Goal: Information Seeking & Learning: Learn about a topic

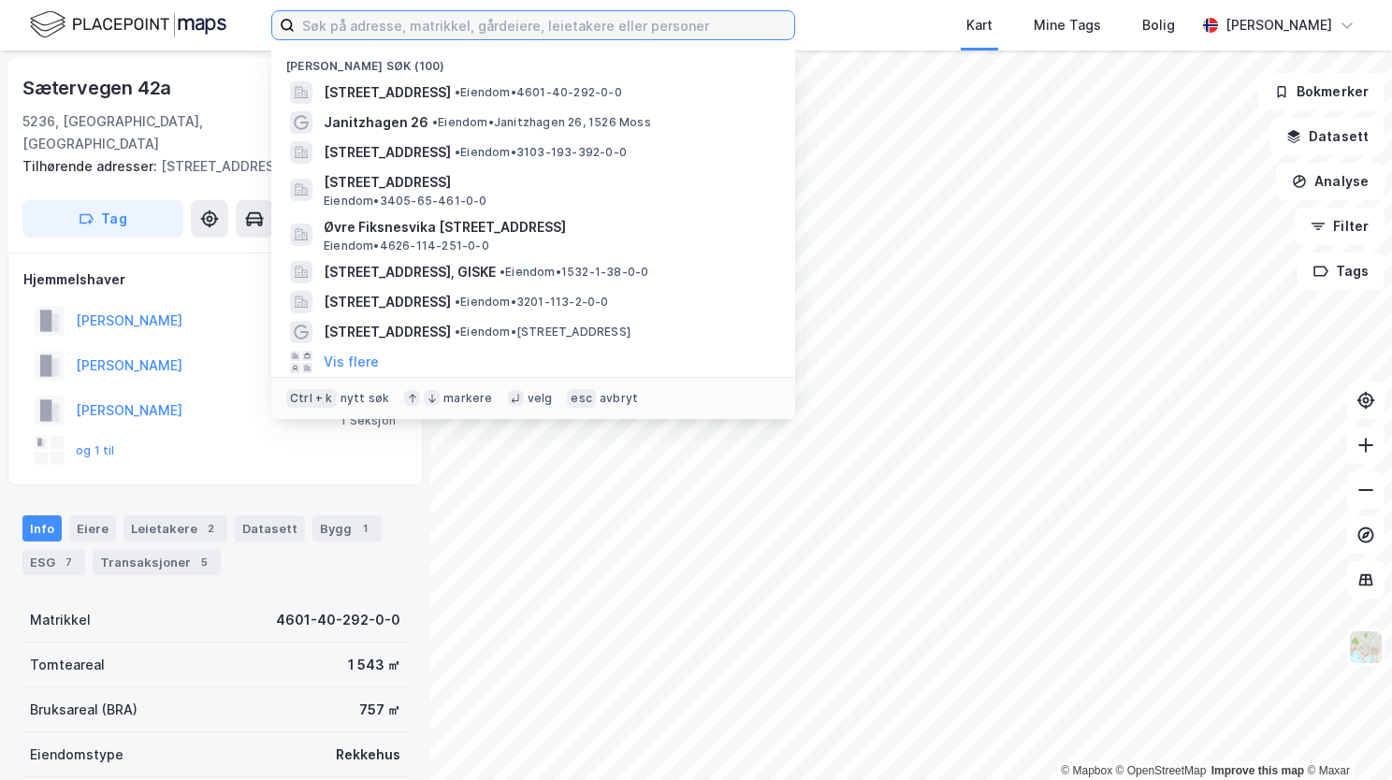
click at [392, 26] on input at bounding box center [544, 25] width 499 height 28
click at [486, 17] on input at bounding box center [544, 25] width 499 height 28
paste input "Trolldalen 5, 5101 Eidsvågneset"
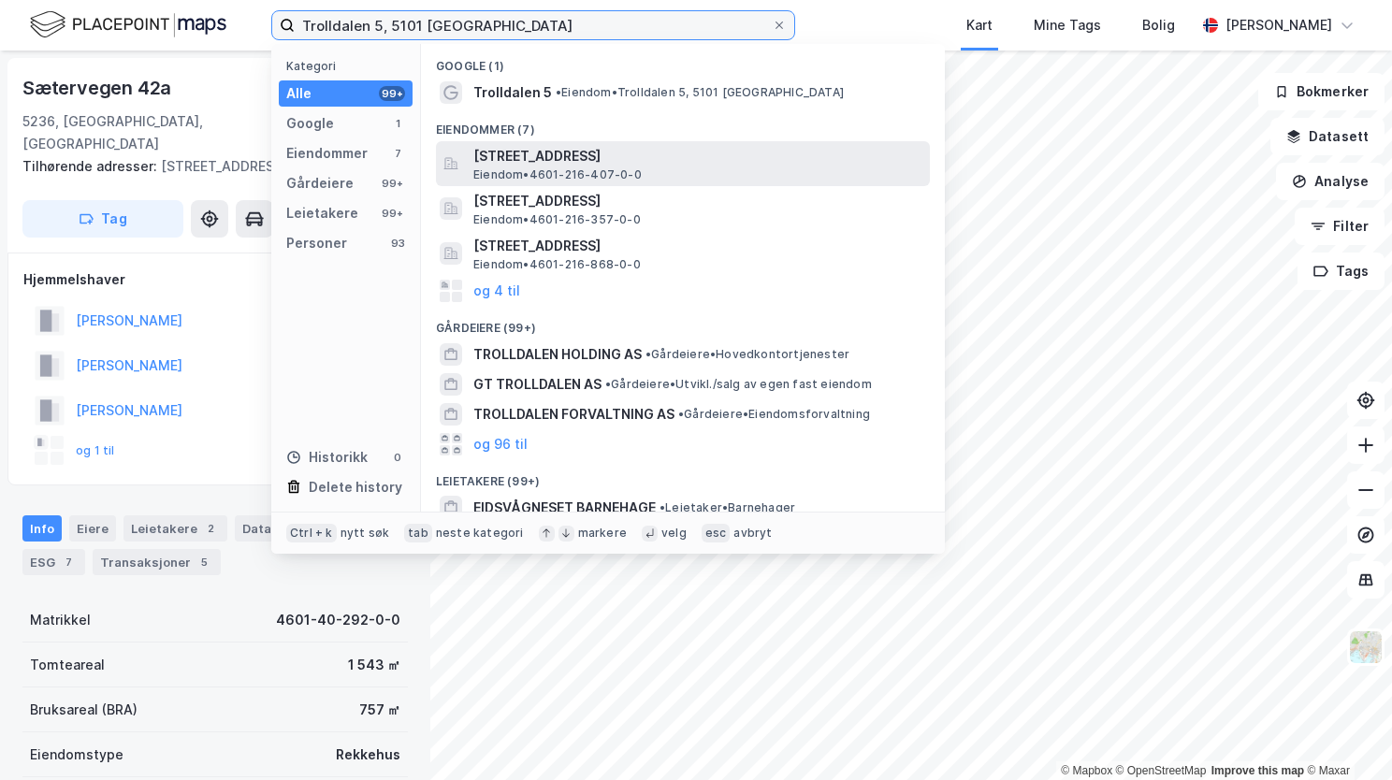
type input "Trolldalen 5, 5101 Eidsvågneset"
click at [509, 154] on span "Trolldalen 5, 5101, EIDSVÅGNESET, BERGEN" at bounding box center [697, 156] width 449 height 22
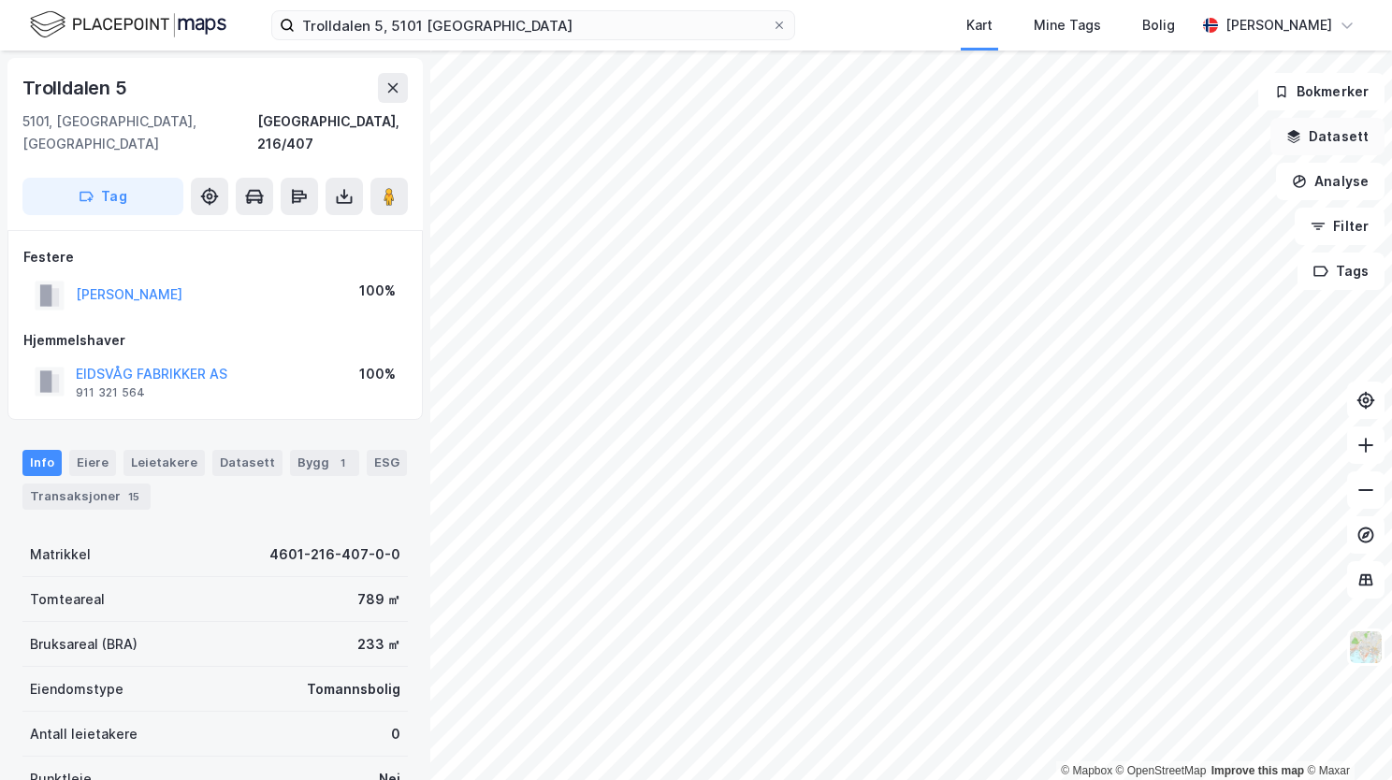
click at [1306, 148] on button "Datasett" at bounding box center [1327, 136] width 114 height 37
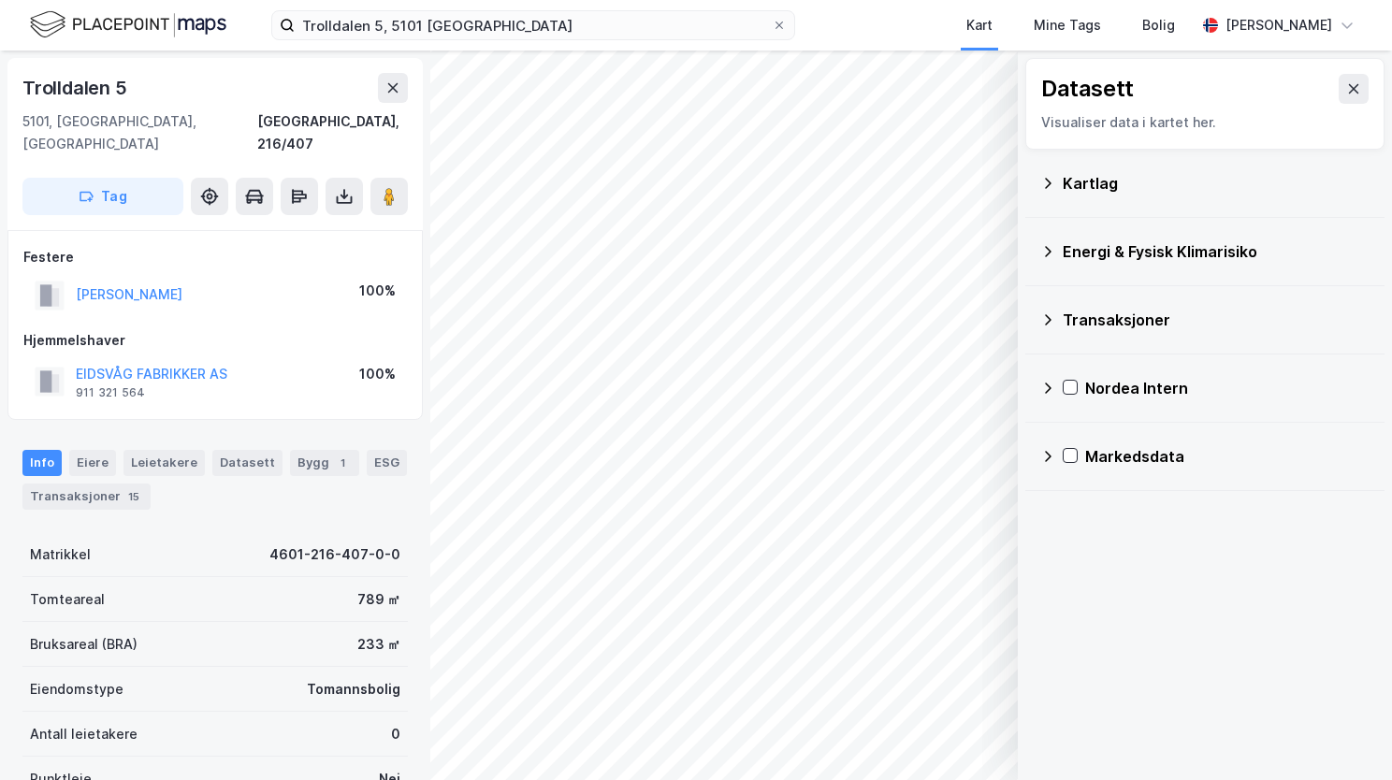
click at [1057, 253] on div "Energi & Fysisk Klimarisiko" at bounding box center [1204, 251] width 329 height 45
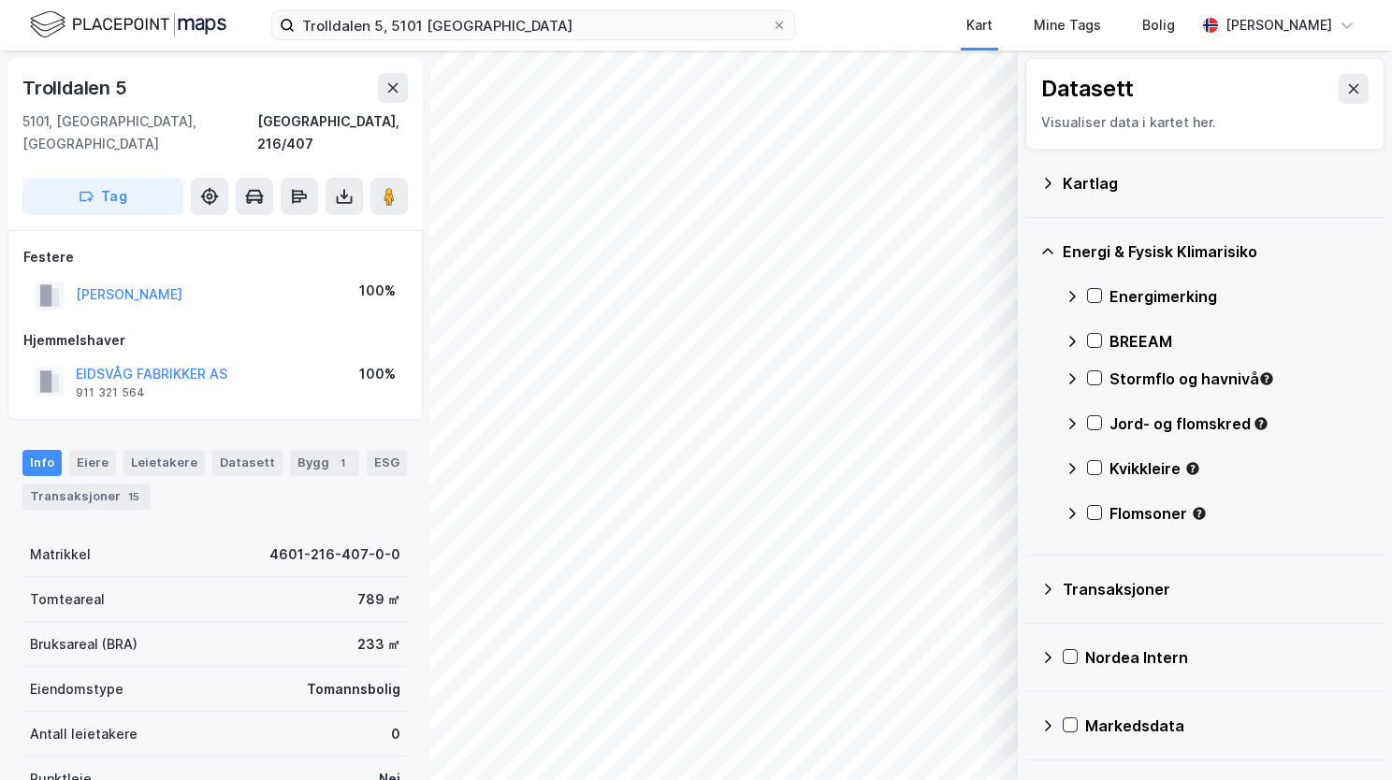
click at [1044, 189] on icon at bounding box center [1047, 183] width 15 height 15
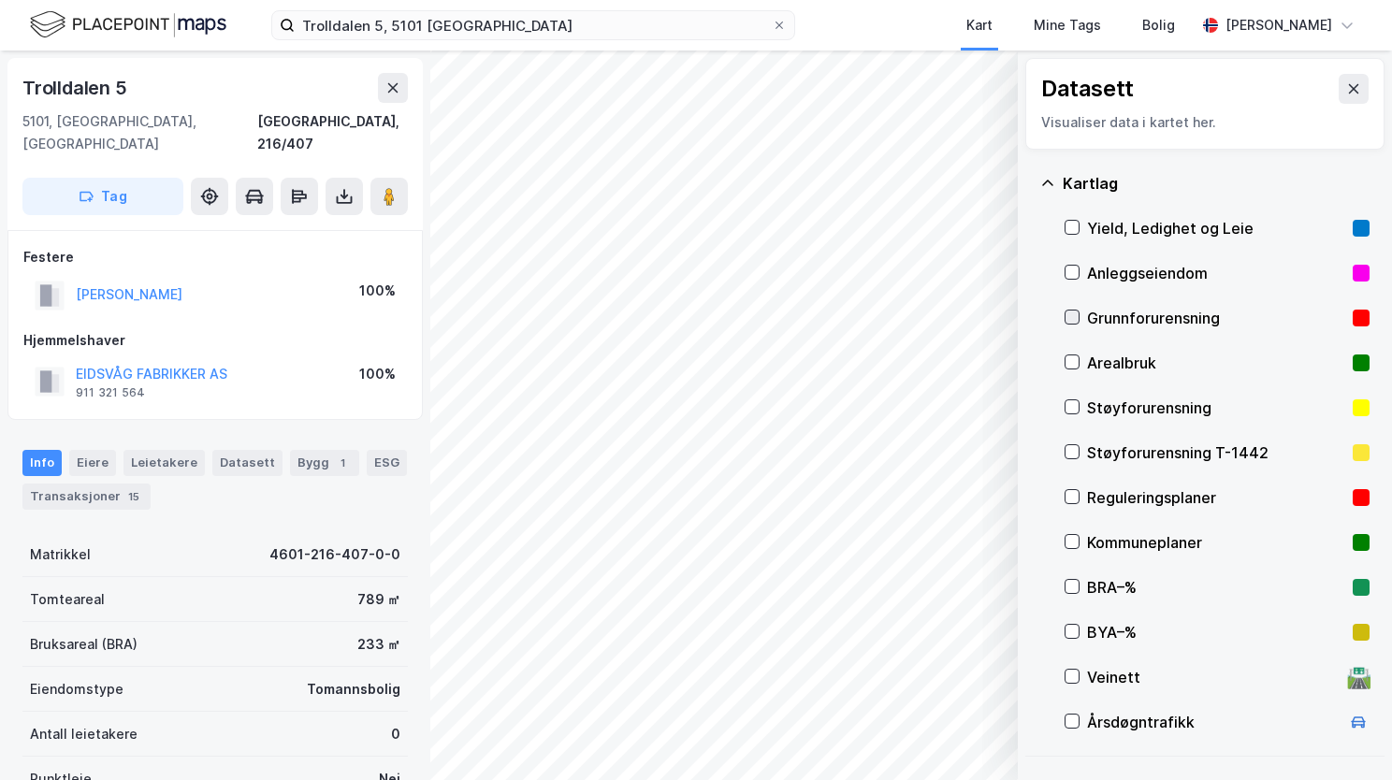
click at [1074, 323] on icon at bounding box center [1071, 317] width 13 height 13
click at [1048, 181] on icon at bounding box center [1047, 183] width 15 height 15
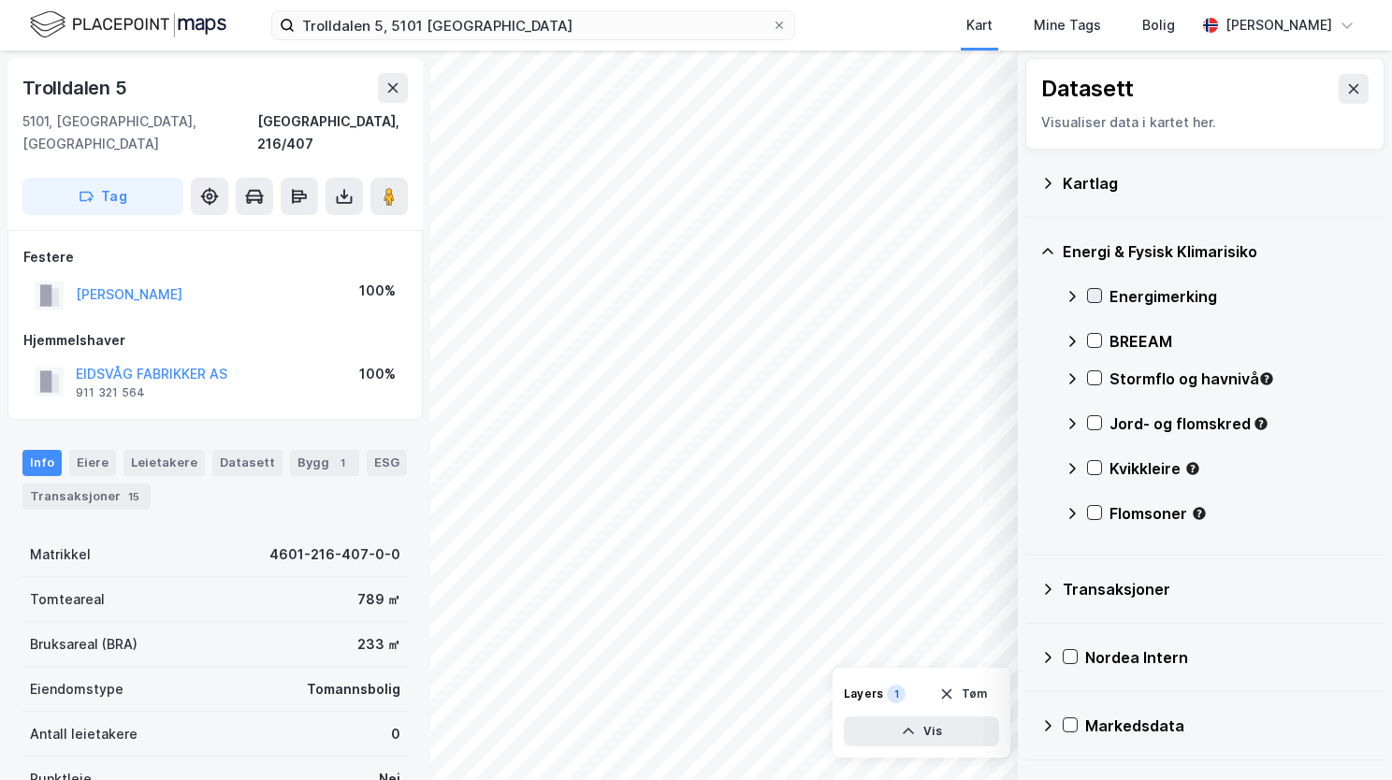
click at [1100, 298] on icon at bounding box center [1094, 295] width 13 height 13
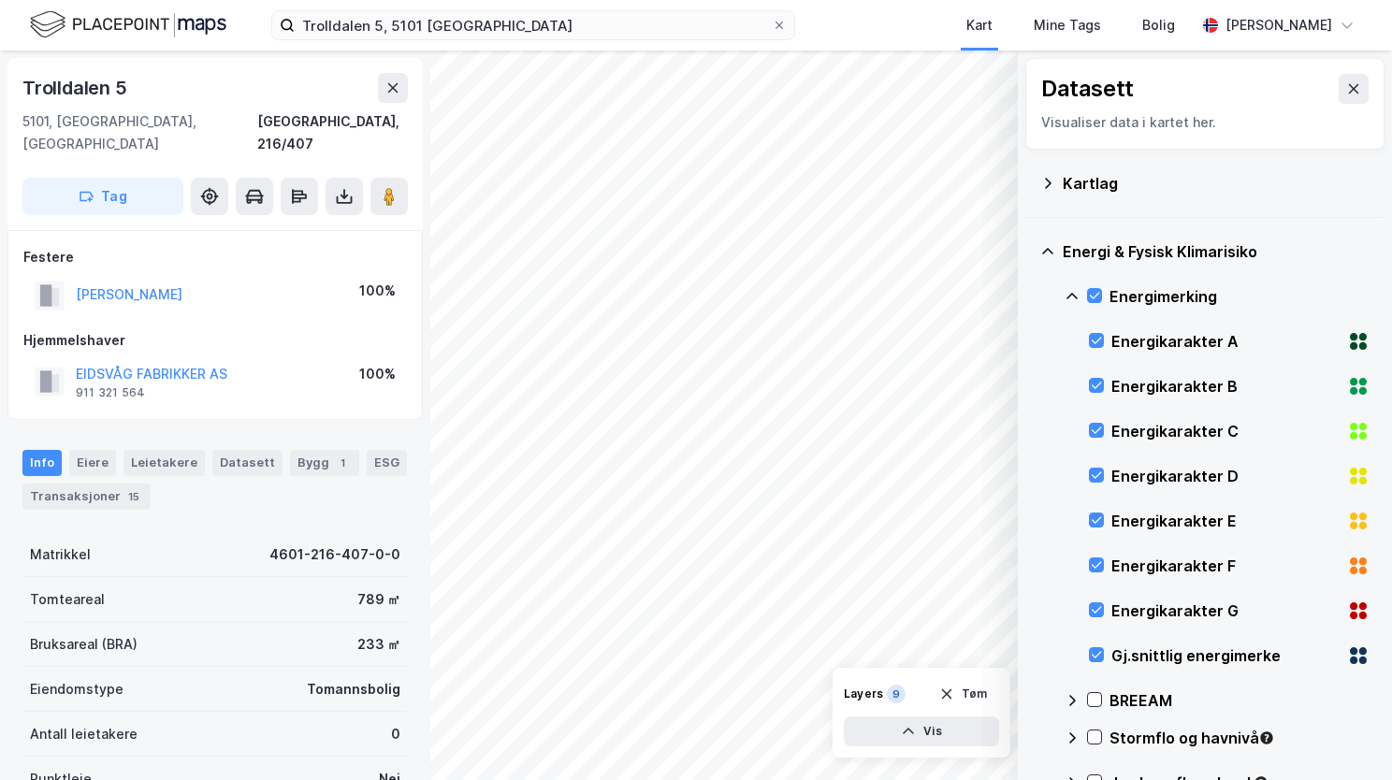
click at [1070, 297] on icon at bounding box center [1071, 296] width 15 height 15
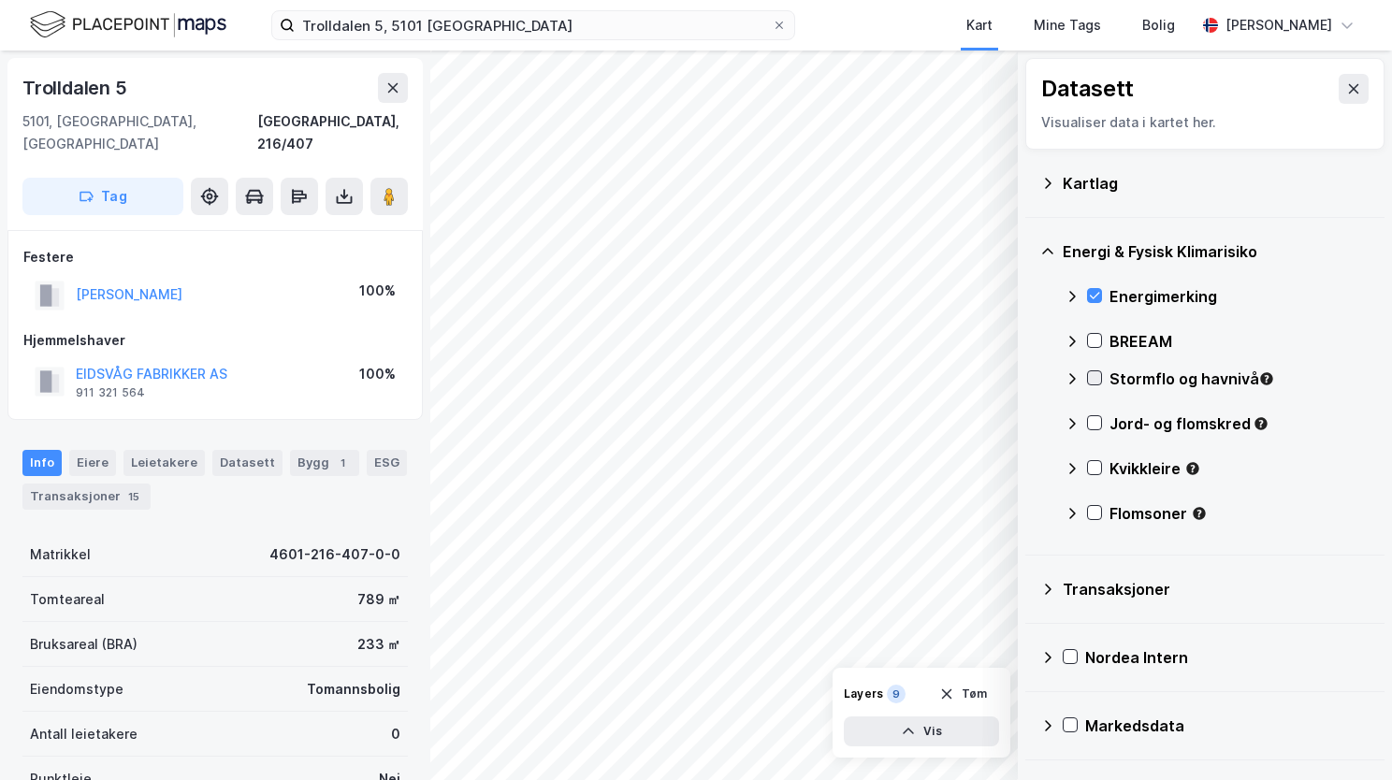
click at [1092, 379] on icon at bounding box center [1095, 378] width 10 height 7
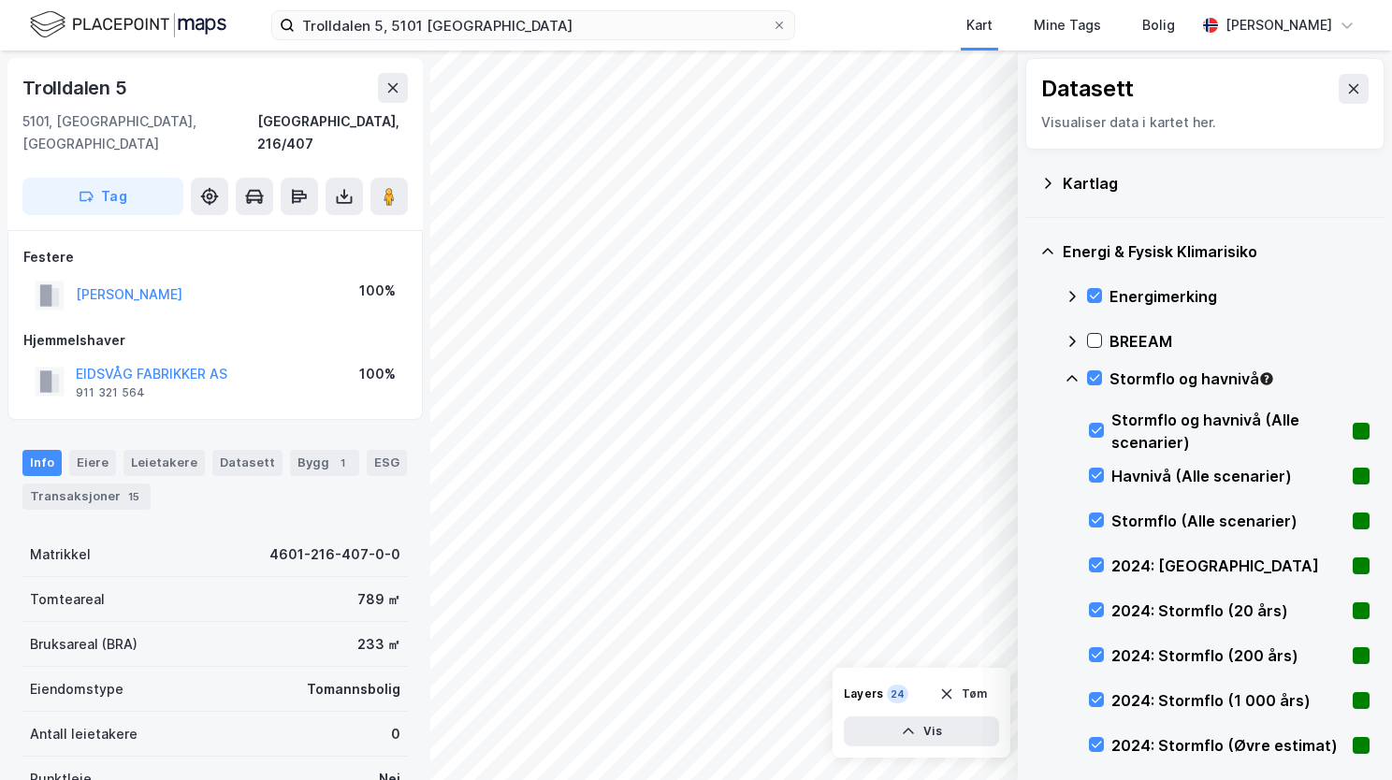
click at [1071, 376] on icon at bounding box center [1071, 378] width 15 height 15
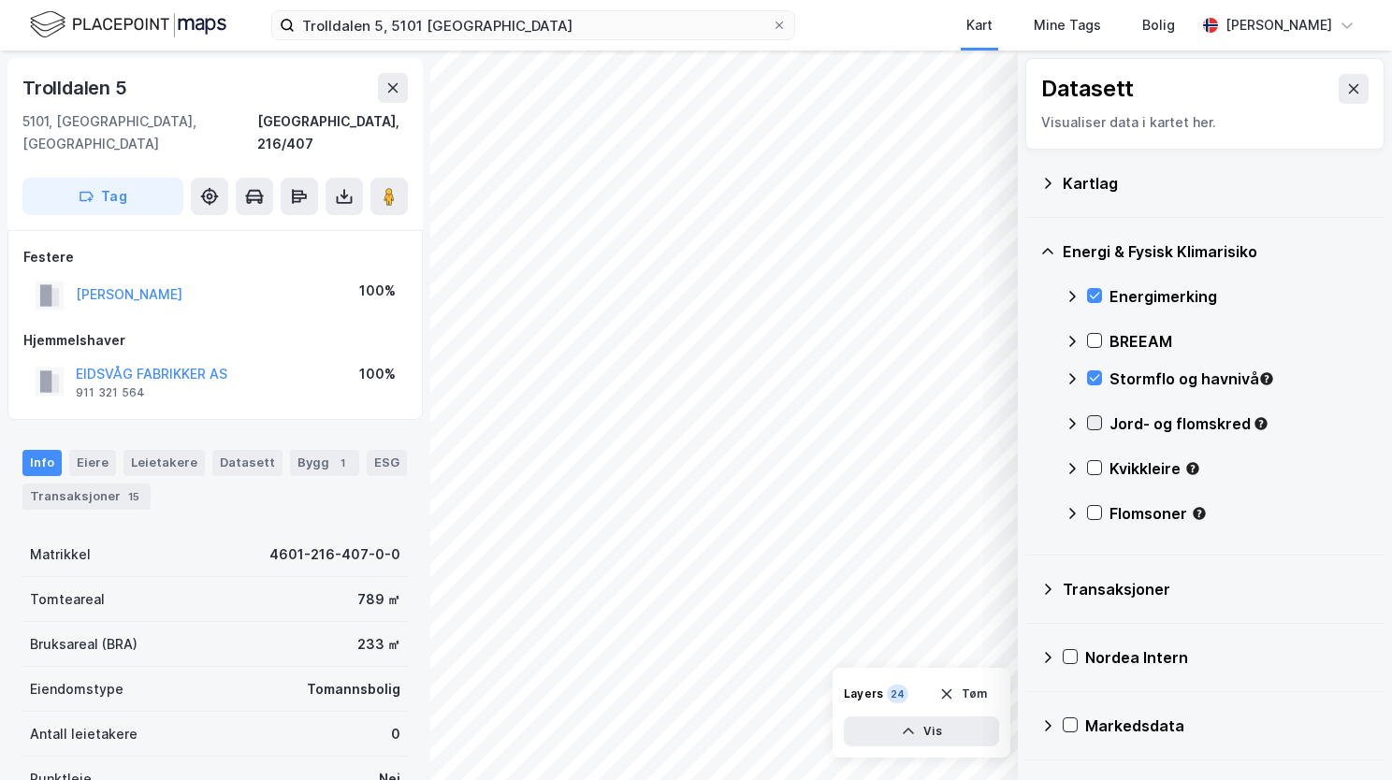
click at [1094, 426] on icon at bounding box center [1094, 422] width 13 height 13
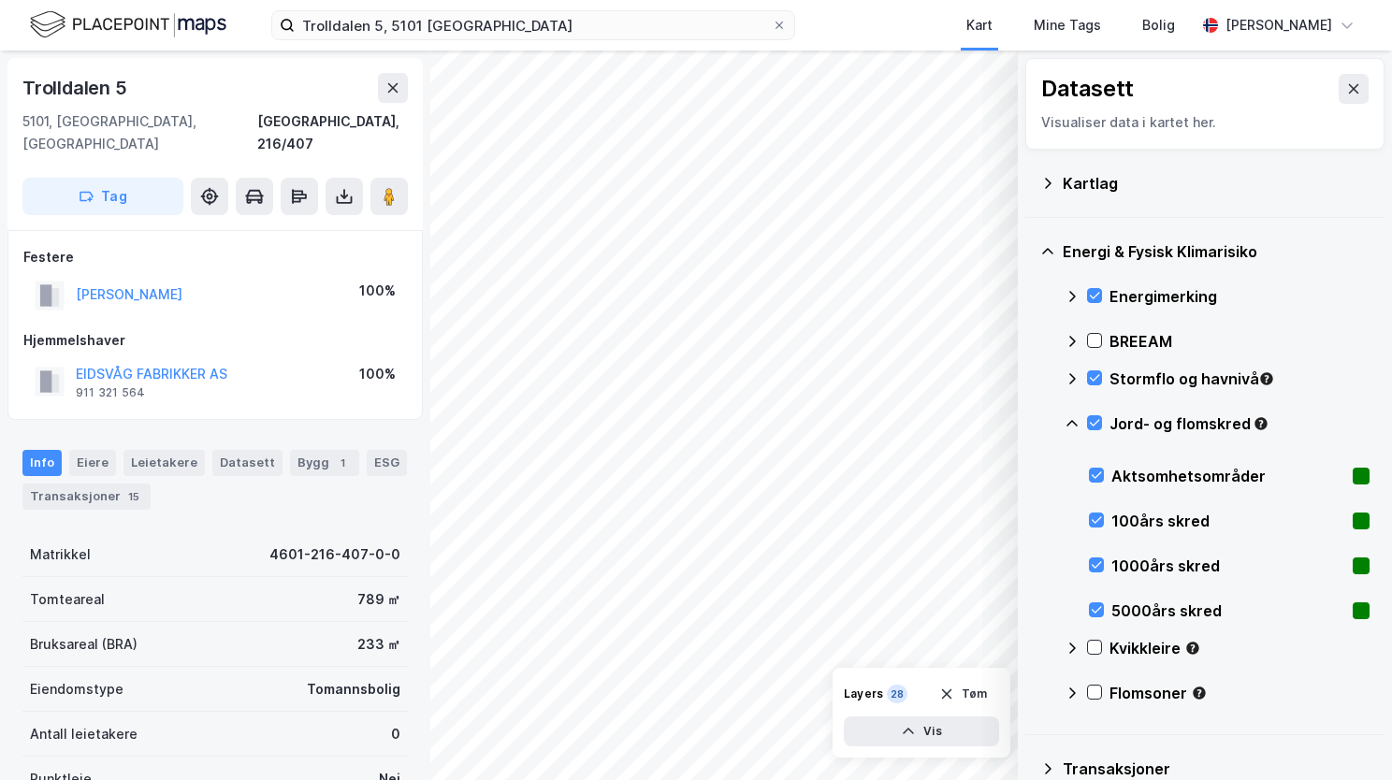
click at [1074, 424] on icon at bounding box center [1071, 423] width 15 height 15
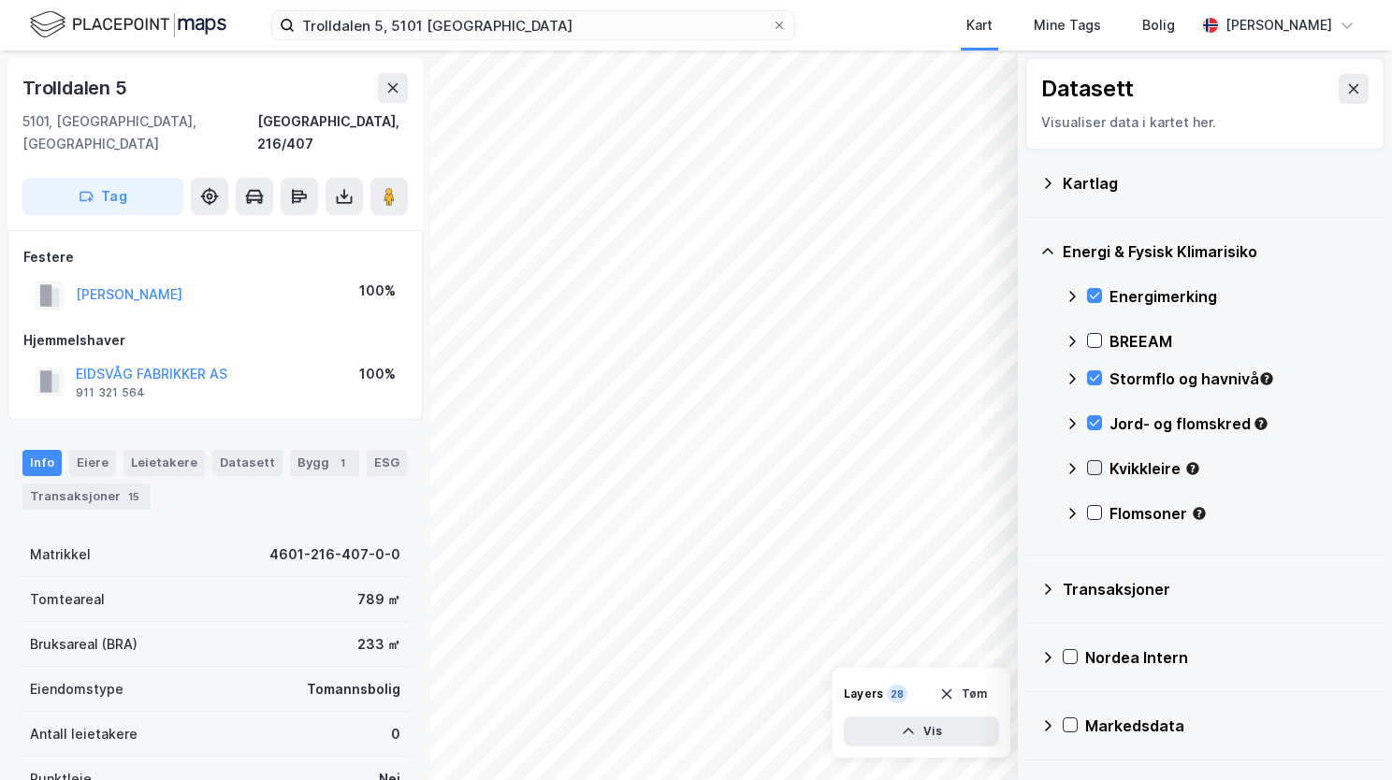
click at [1096, 469] on icon at bounding box center [1094, 467] width 13 height 13
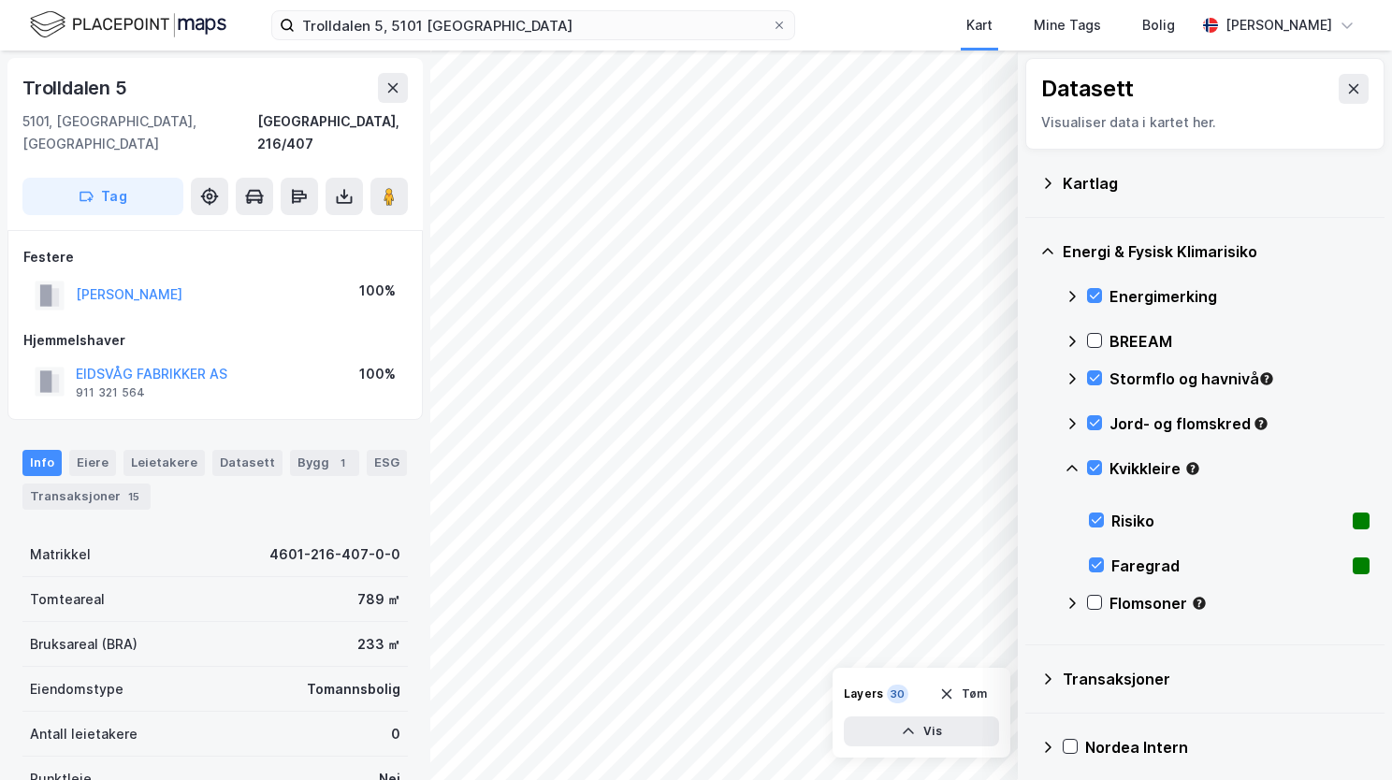
click at [1070, 462] on icon at bounding box center [1071, 468] width 15 height 15
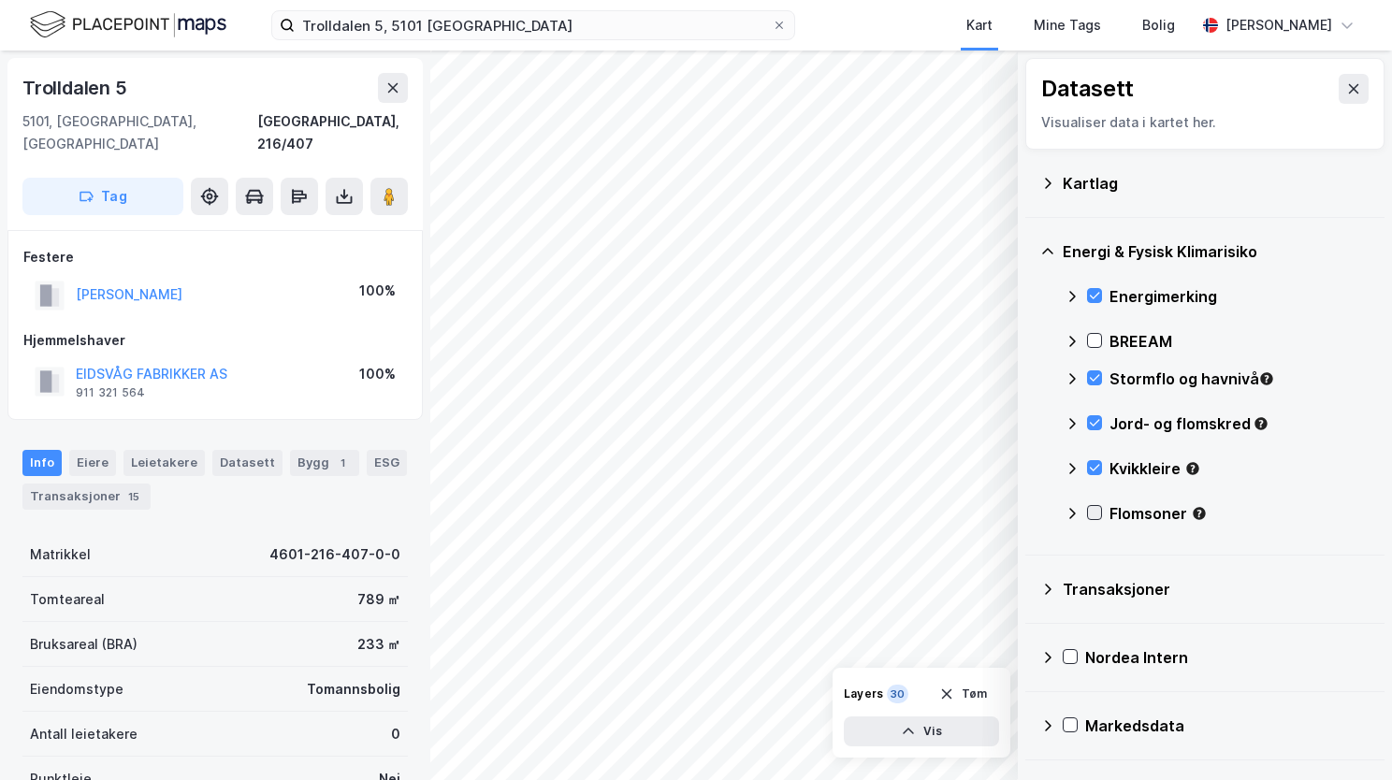
click at [1093, 511] on icon at bounding box center [1094, 512] width 13 height 13
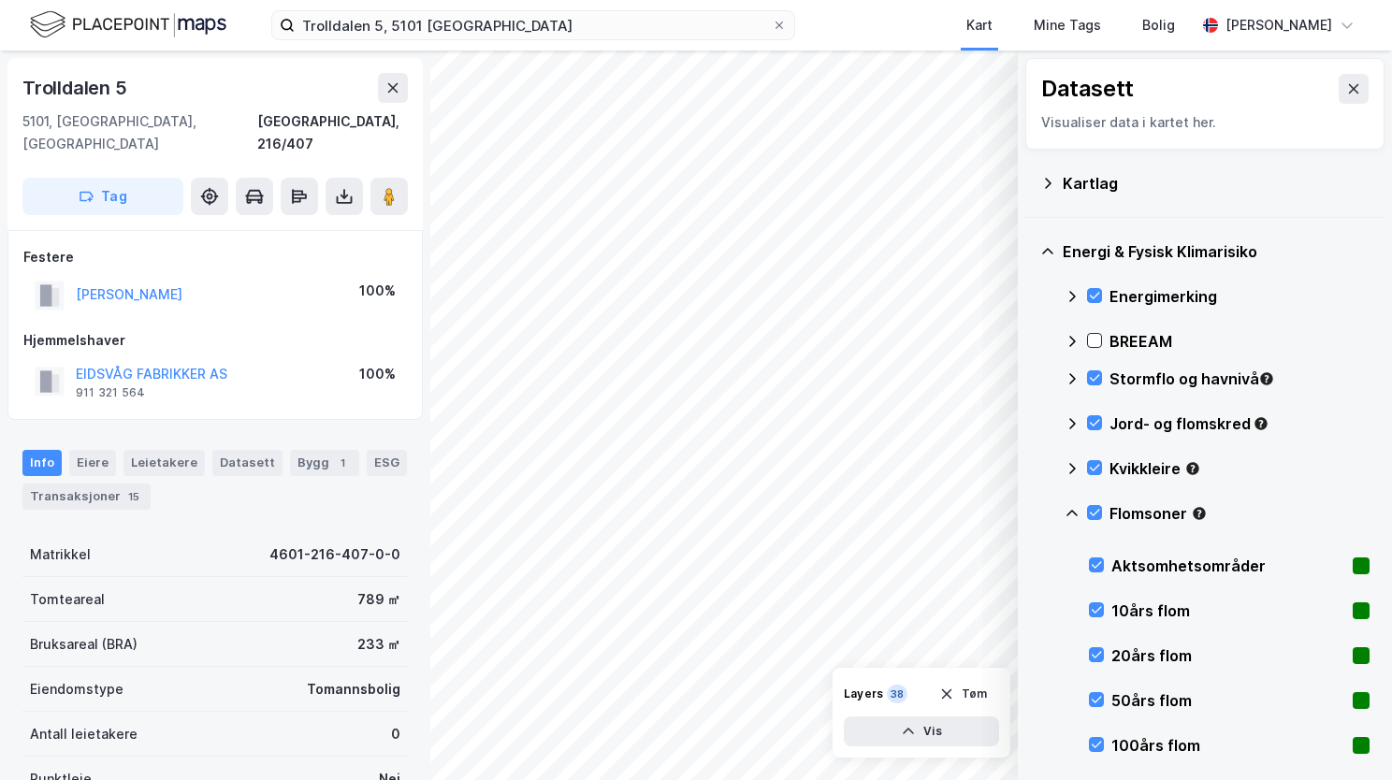
click at [1076, 507] on icon at bounding box center [1071, 513] width 15 height 15
